Goal: Check status

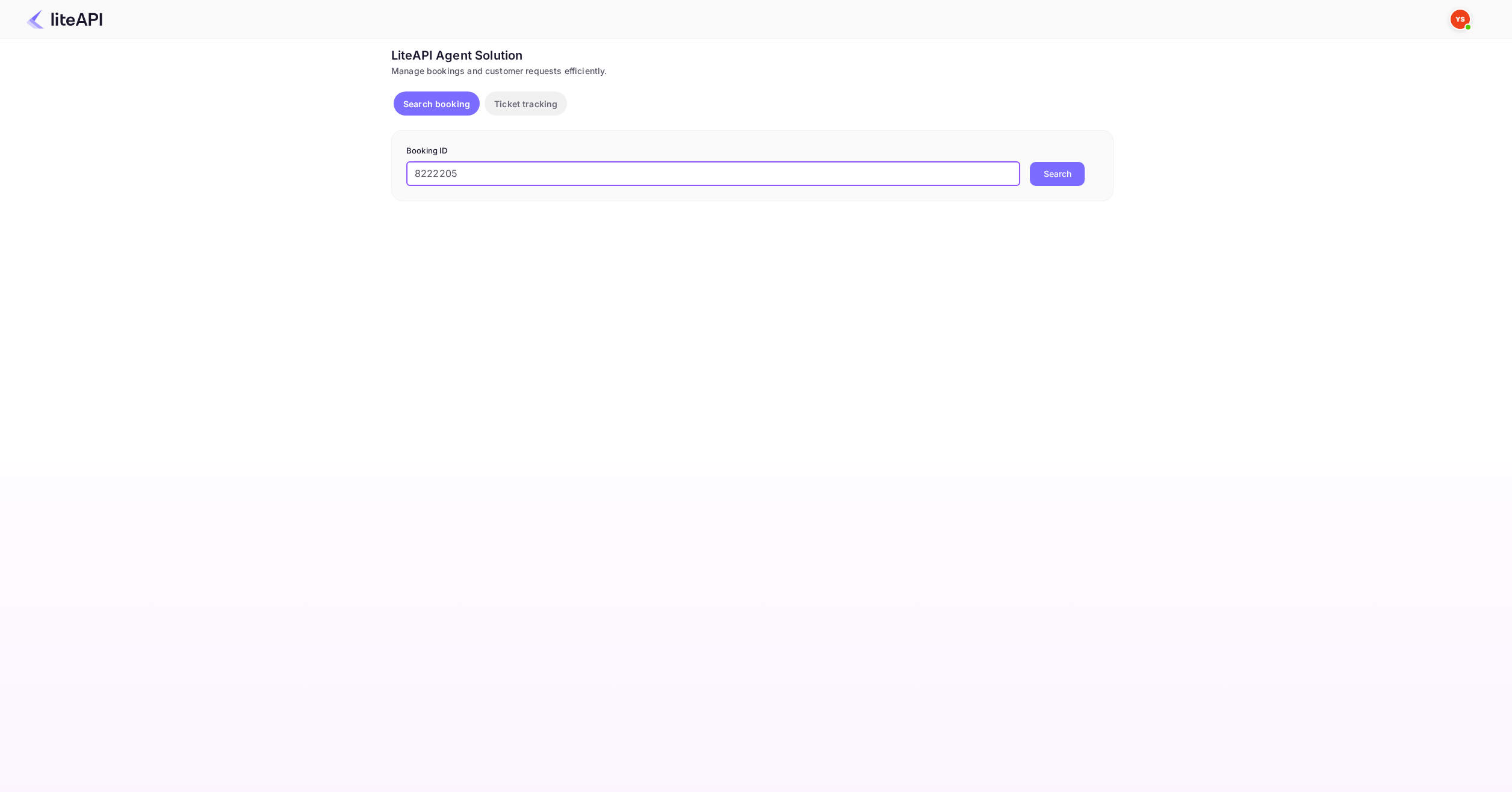
type input "8222205"
drag, startPoint x: 0, startPoint y: 0, endPoint x: 1086, endPoint y: 179, distance: 1100.7
click at [1086, 179] on div "8222205 ​ Search" at bounding box center [752, 174] width 692 height 24
click at [1047, 177] on button "Search" at bounding box center [1057, 174] width 55 height 24
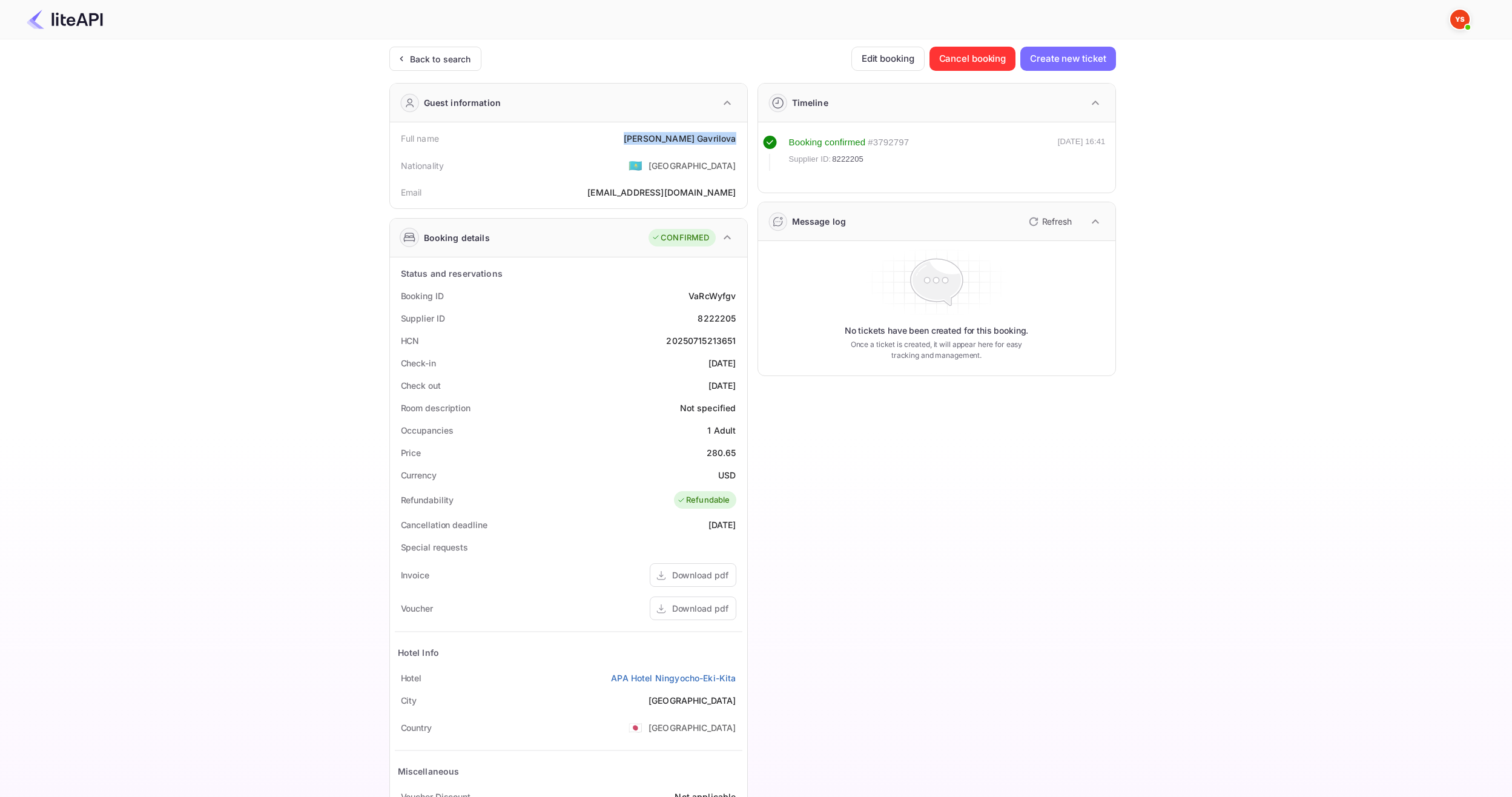
drag, startPoint x: 666, startPoint y: 139, endPoint x: 740, endPoint y: 139, distance: 74.0
click at [740, 139] on div "Full name [PERSON_NAME]" at bounding box center [569, 138] width 347 height 23
copy div "[PERSON_NAME]"
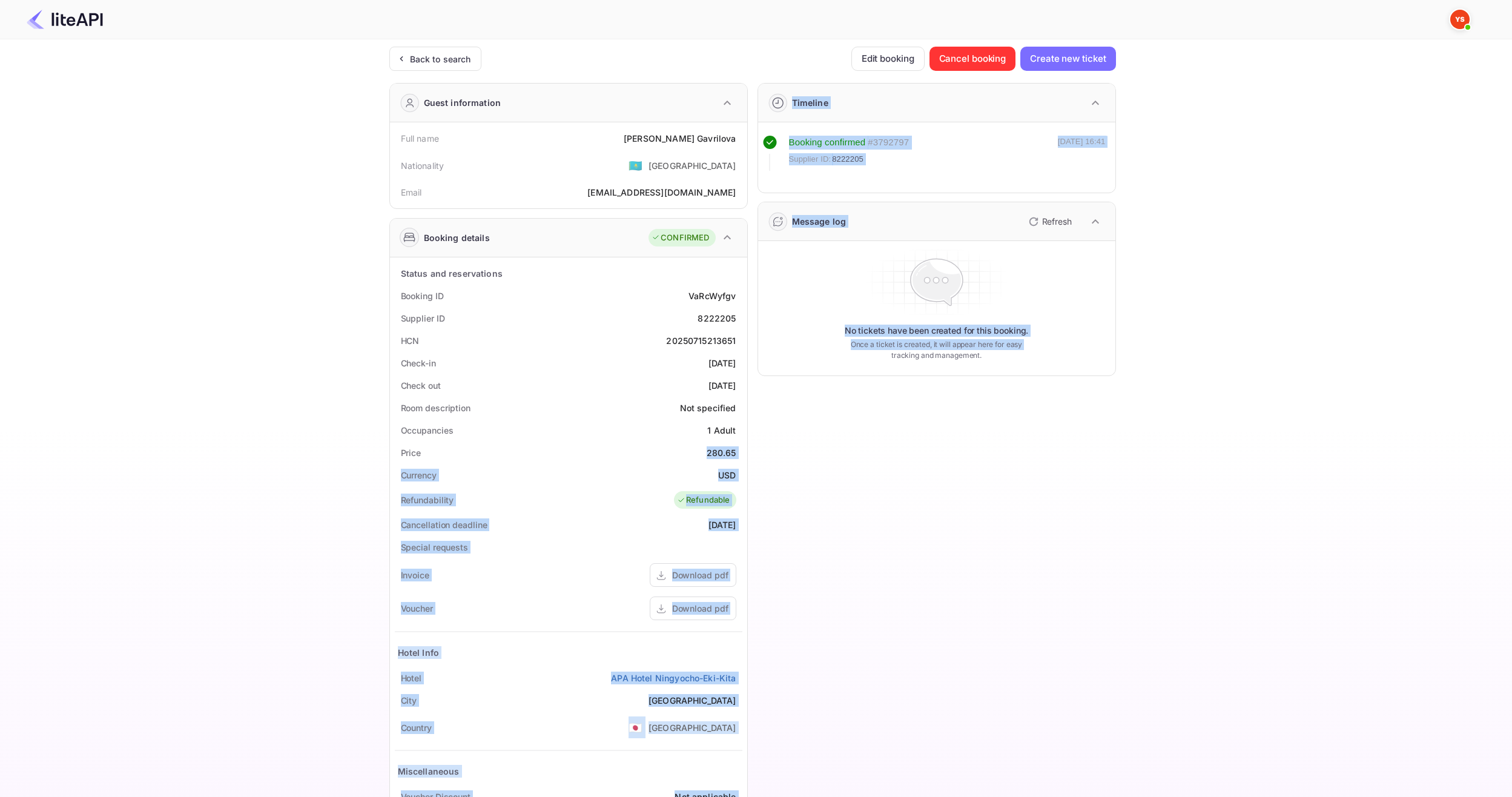
drag, startPoint x: 704, startPoint y: 450, endPoint x: 753, endPoint y: 454, distance: 49.2
click at [753, 454] on div "Guest information Full name [PERSON_NAME] Nationality 🇰🇿 [DEMOGRAPHIC_DATA] Ema…" at bounding box center [748, 470] width 737 height 793
click at [720, 454] on div "280.65" at bounding box center [721, 453] width 30 height 13
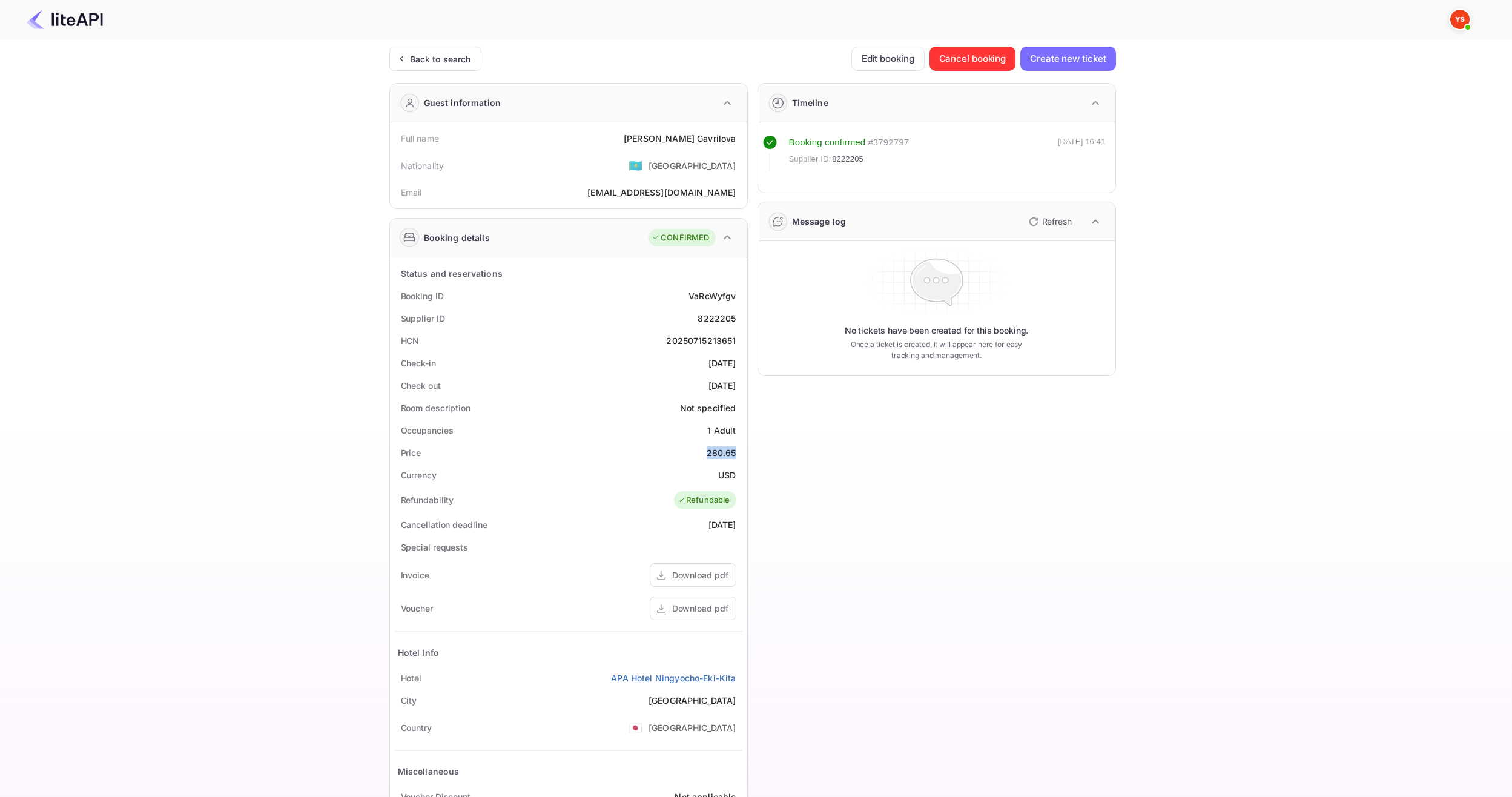
drag, startPoint x: 708, startPoint y: 454, endPoint x: 737, endPoint y: 455, distance: 29.0
click at [737, 455] on div "Price 280.65" at bounding box center [569, 453] width 347 height 23
copy div "280.65"
click at [716, 473] on div "Currency USD" at bounding box center [569, 475] width 347 height 23
click at [716, 473] on div "Currency USD" at bounding box center [569, 475] width 347 height 23
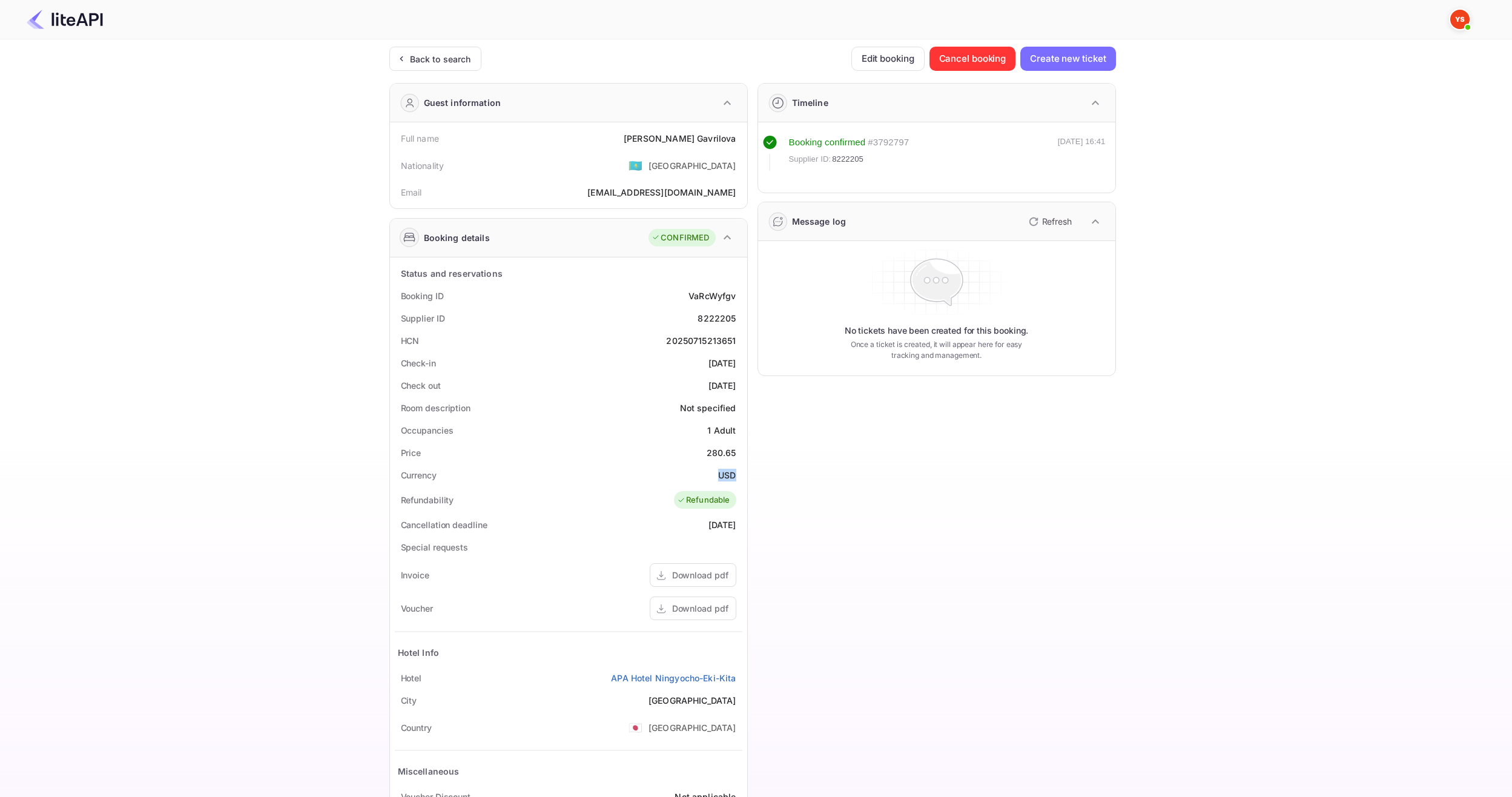
copy div "USD"
